Goal: Navigation & Orientation: Locate item on page

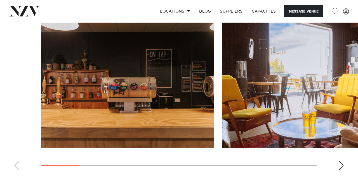
scroll to position [596, 0]
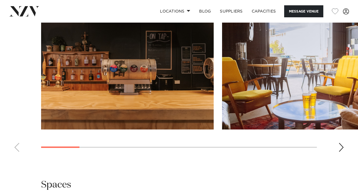
click at [340, 147] on div "Next slide" at bounding box center [341, 147] width 6 height 9
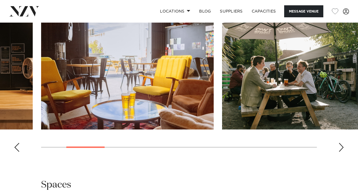
click at [340, 147] on div "Next slide" at bounding box center [341, 147] width 6 height 9
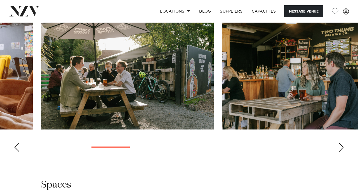
click at [340, 147] on div "Next slide" at bounding box center [341, 147] width 6 height 9
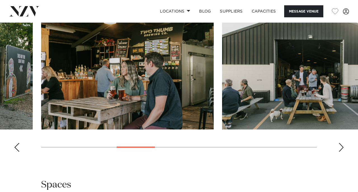
click at [340, 147] on div "Next slide" at bounding box center [341, 147] width 6 height 9
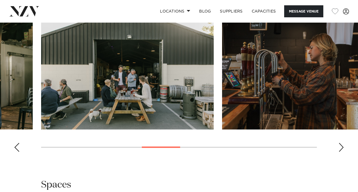
click at [340, 147] on div "Next slide" at bounding box center [341, 147] width 6 height 9
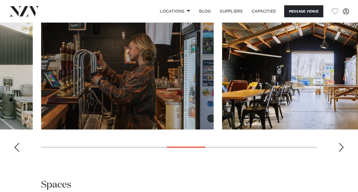
click at [340, 147] on div "Next slide" at bounding box center [341, 147] width 6 height 9
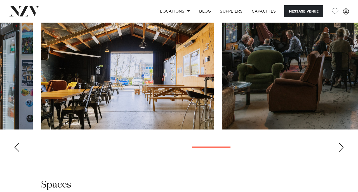
click at [340, 147] on div "Next slide" at bounding box center [341, 147] width 6 height 9
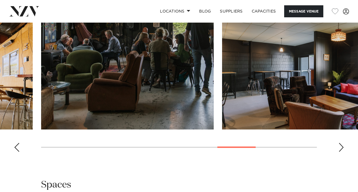
click at [340, 147] on div "Next slide" at bounding box center [341, 147] width 6 height 9
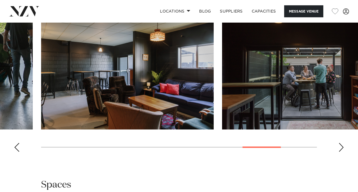
click at [340, 147] on div "Next slide" at bounding box center [341, 147] width 6 height 9
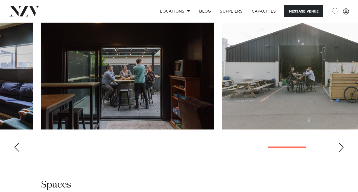
click at [340, 147] on div "Next slide" at bounding box center [341, 147] width 6 height 9
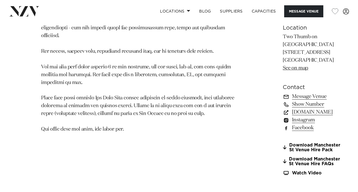
scroll to position [385, 0]
